Goal: Task Accomplishment & Management: Manage account settings

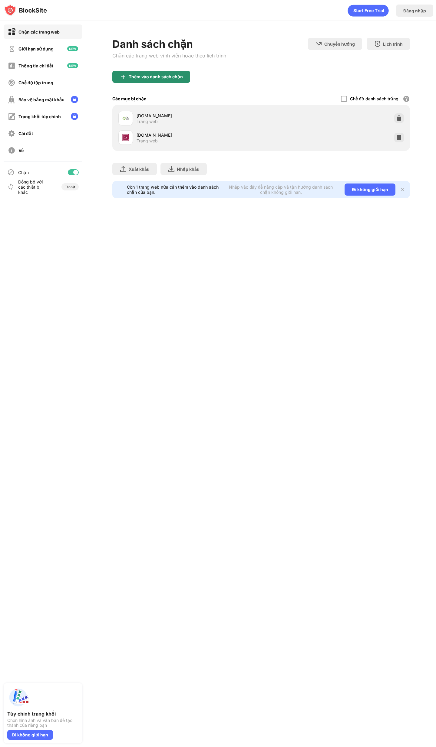
click at [173, 77] on font "Thêm vào danh sách chặn" at bounding box center [156, 76] width 54 height 5
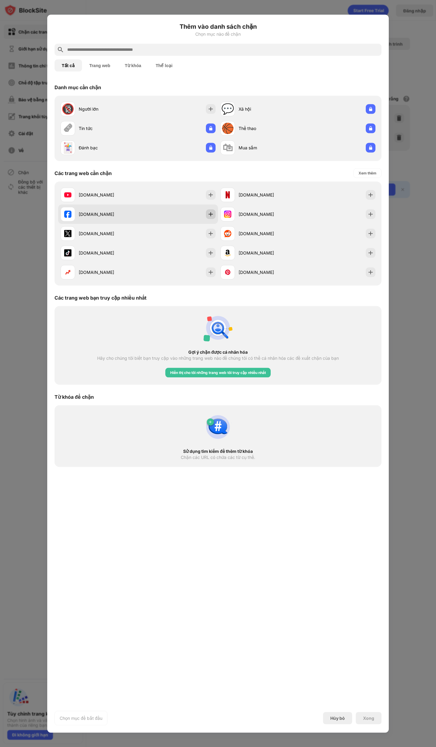
click at [211, 216] on img at bounding box center [211, 214] width 6 height 6
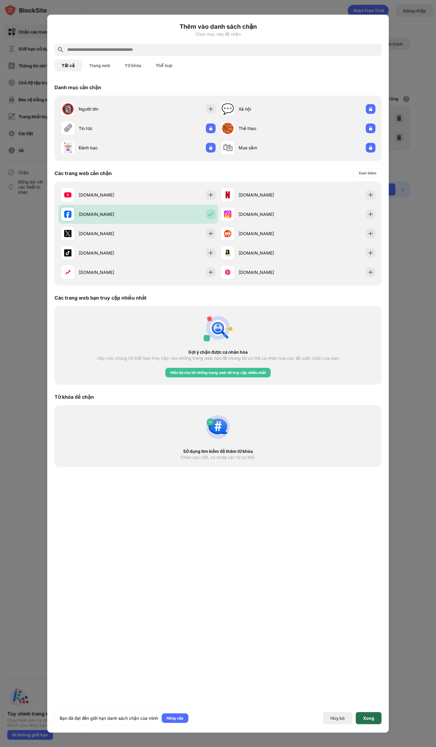
click at [368, 718] on font "Xong" at bounding box center [368, 718] width 11 height 5
